Goal: Book appointment/travel/reservation

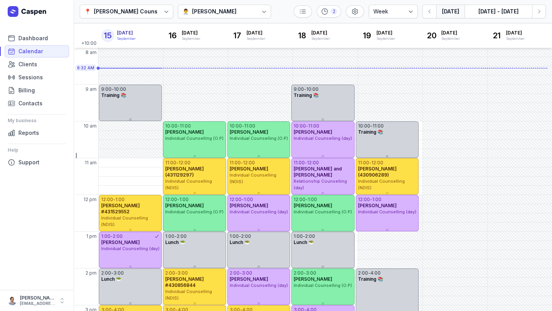
select select "week"
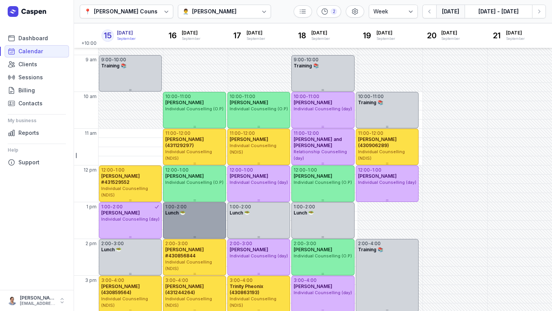
scroll to position [14, 0]
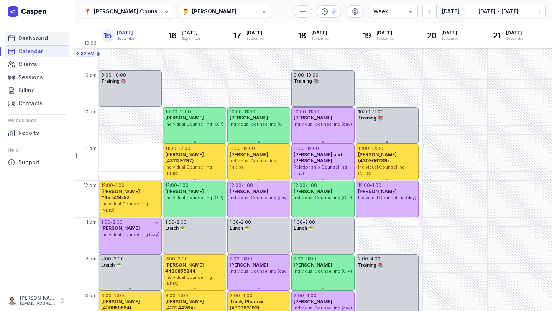
click at [43, 41] on span "Dashboard" at bounding box center [33, 38] width 30 height 9
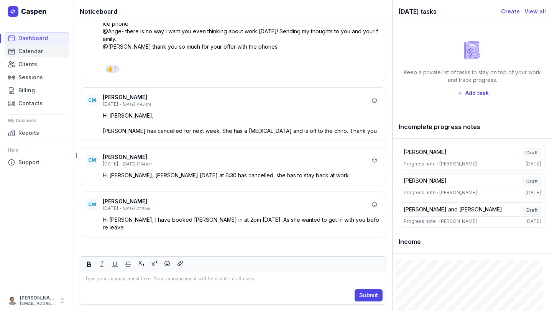
click at [25, 54] on span "Calendar" at bounding box center [30, 51] width 25 height 9
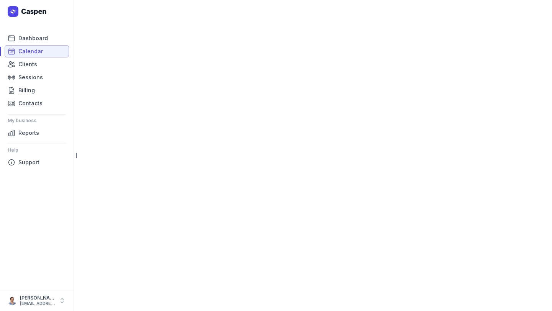
select select "week"
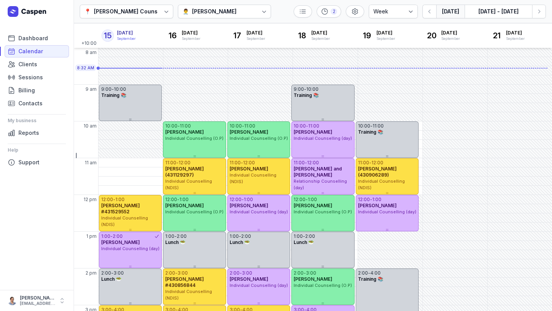
click at [224, 7] on div "[PERSON_NAME]" at bounding box center [214, 11] width 44 height 9
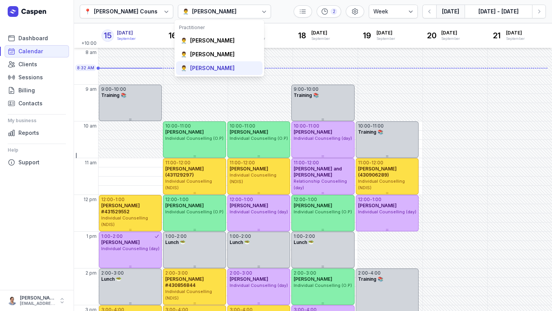
click at [213, 68] on div "[PERSON_NAME]" at bounding box center [212, 68] width 44 height 8
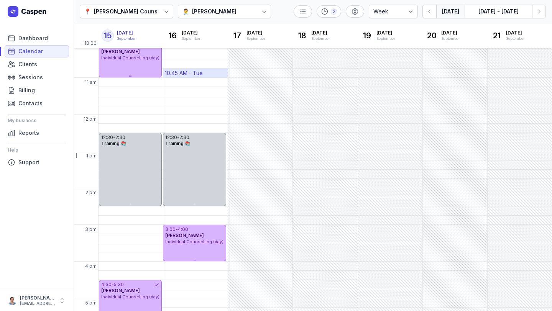
scroll to position [80, 0]
click at [537, 11] on icon "button" at bounding box center [539, 12] width 8 height 8
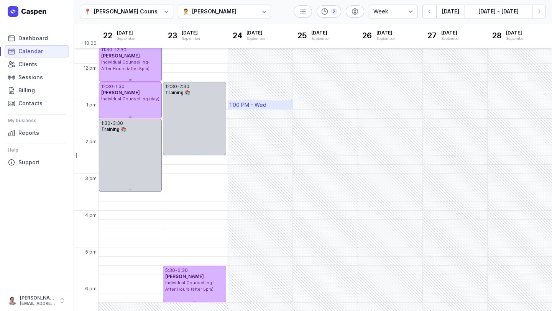
scroll to position [131, 0]
click at [543, 16] on button "Next week" at bounding box center [539, 12] width 14 height 14
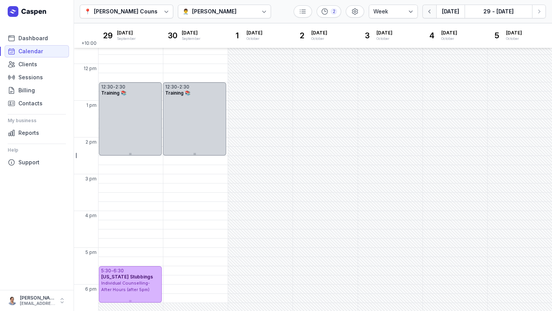
click at [436, 15] on button "button" at bounding box center [429, 12] width 14 height 14
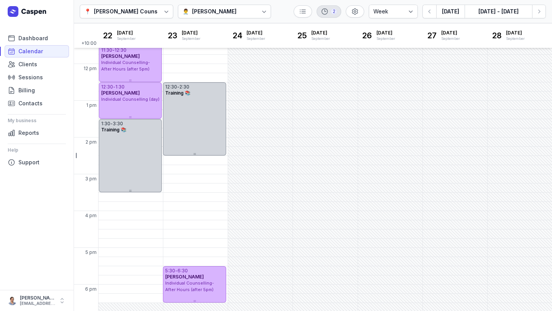
click at [336, 16] on div "2" at bounding box center [329, 11] width 25 height 12
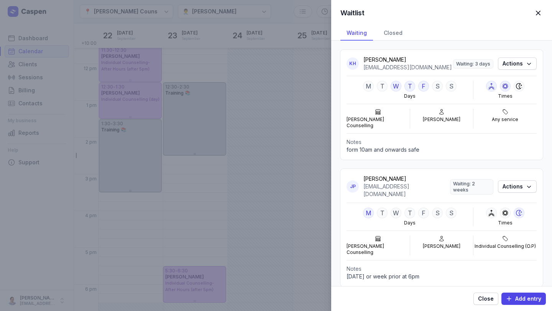
click at [536, 13] on span "button" at bounding box center [538, 13] width 17 height 17
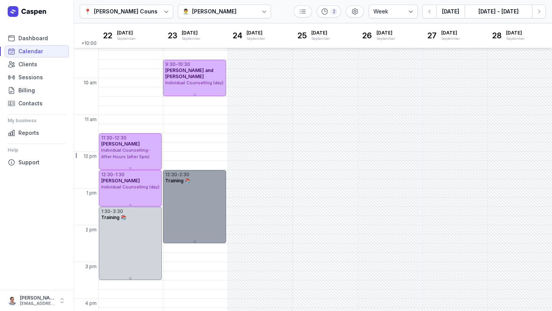
scroll to position [43, 0]
